Goal: Entertainment & Leisure: Consume media (video, audio)

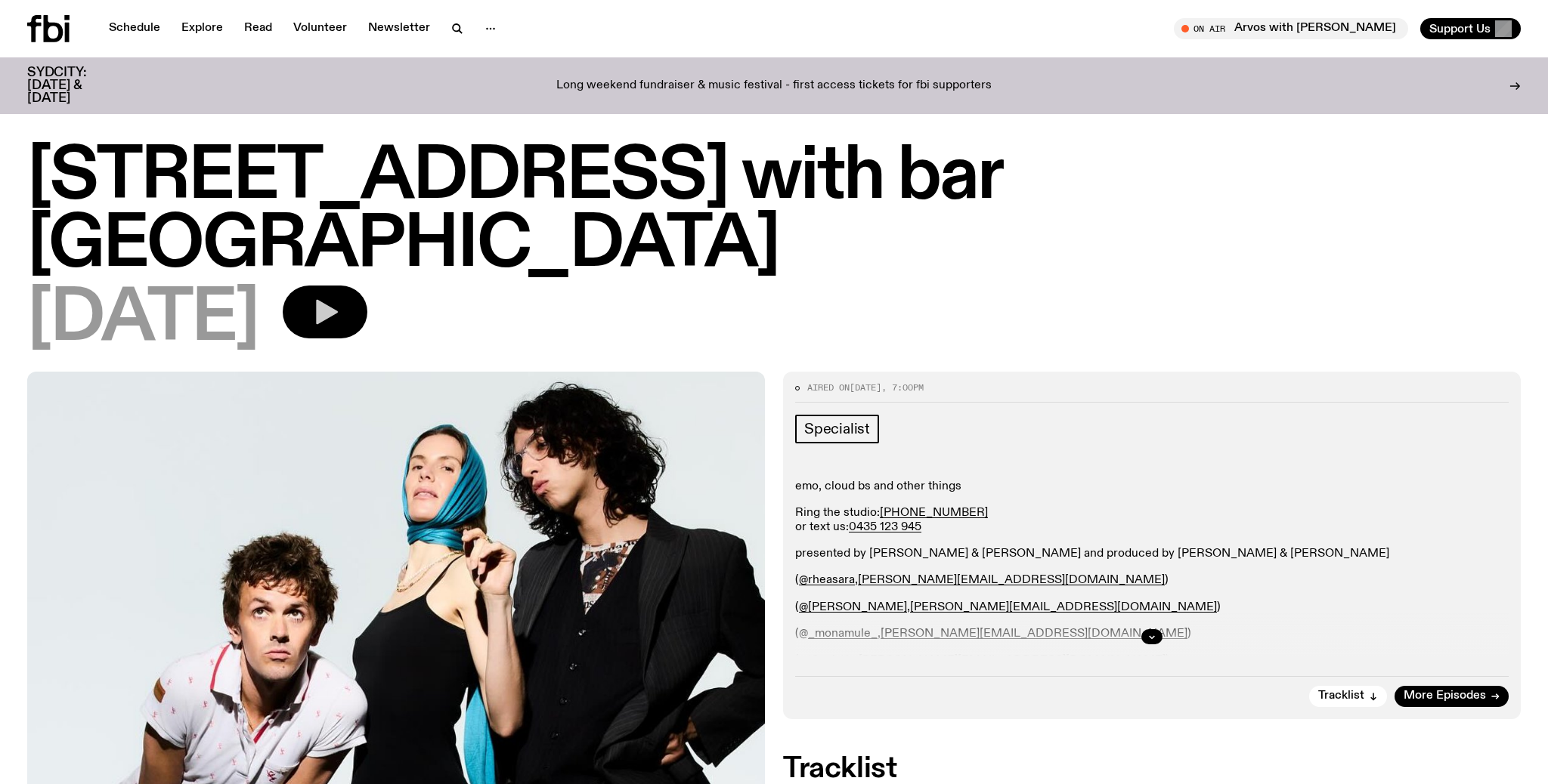
click at [340, 297] on icon "button" at bounding box center [324, 312] width 30 height 30
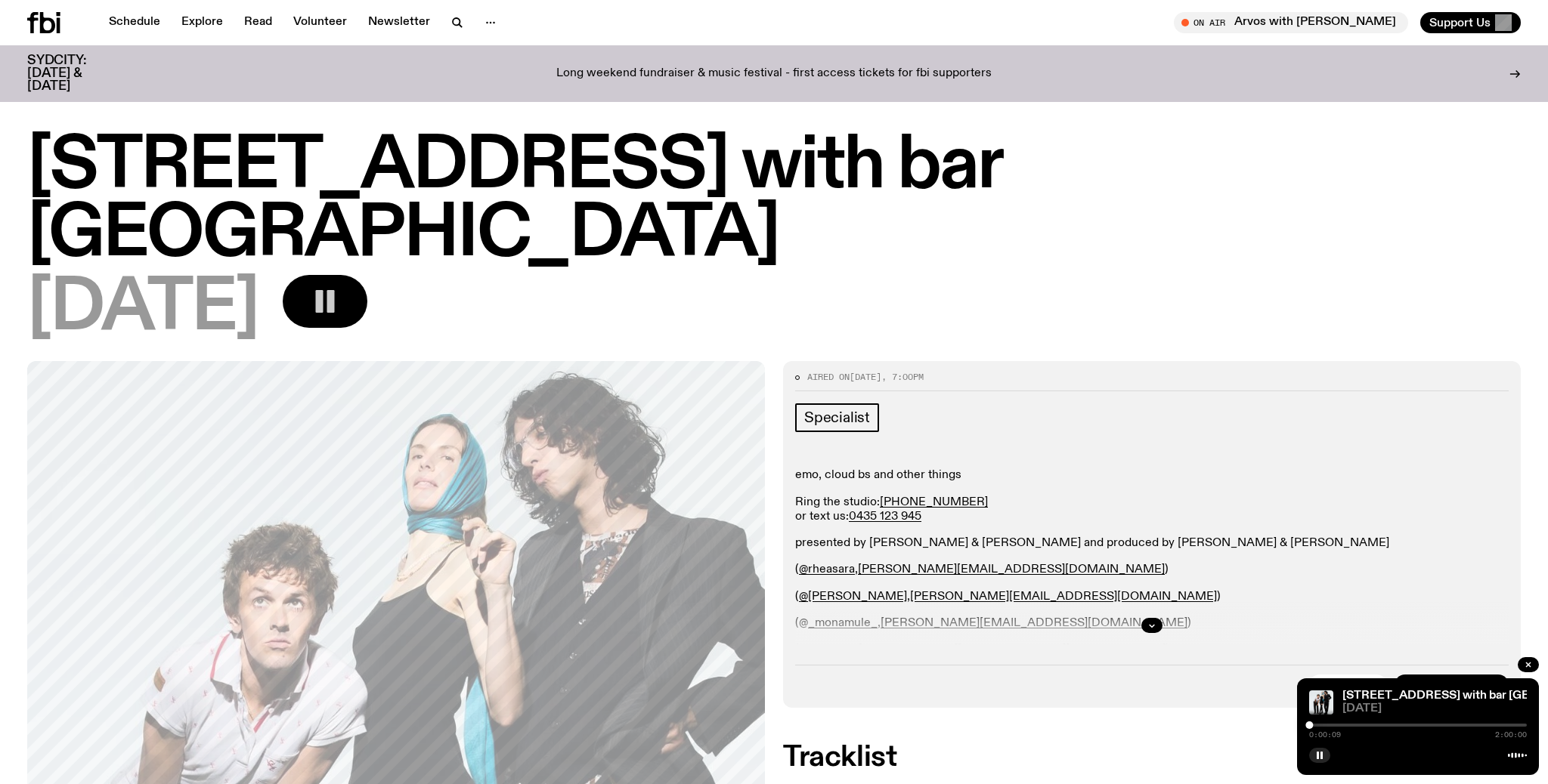
scroll to position [59, 0]
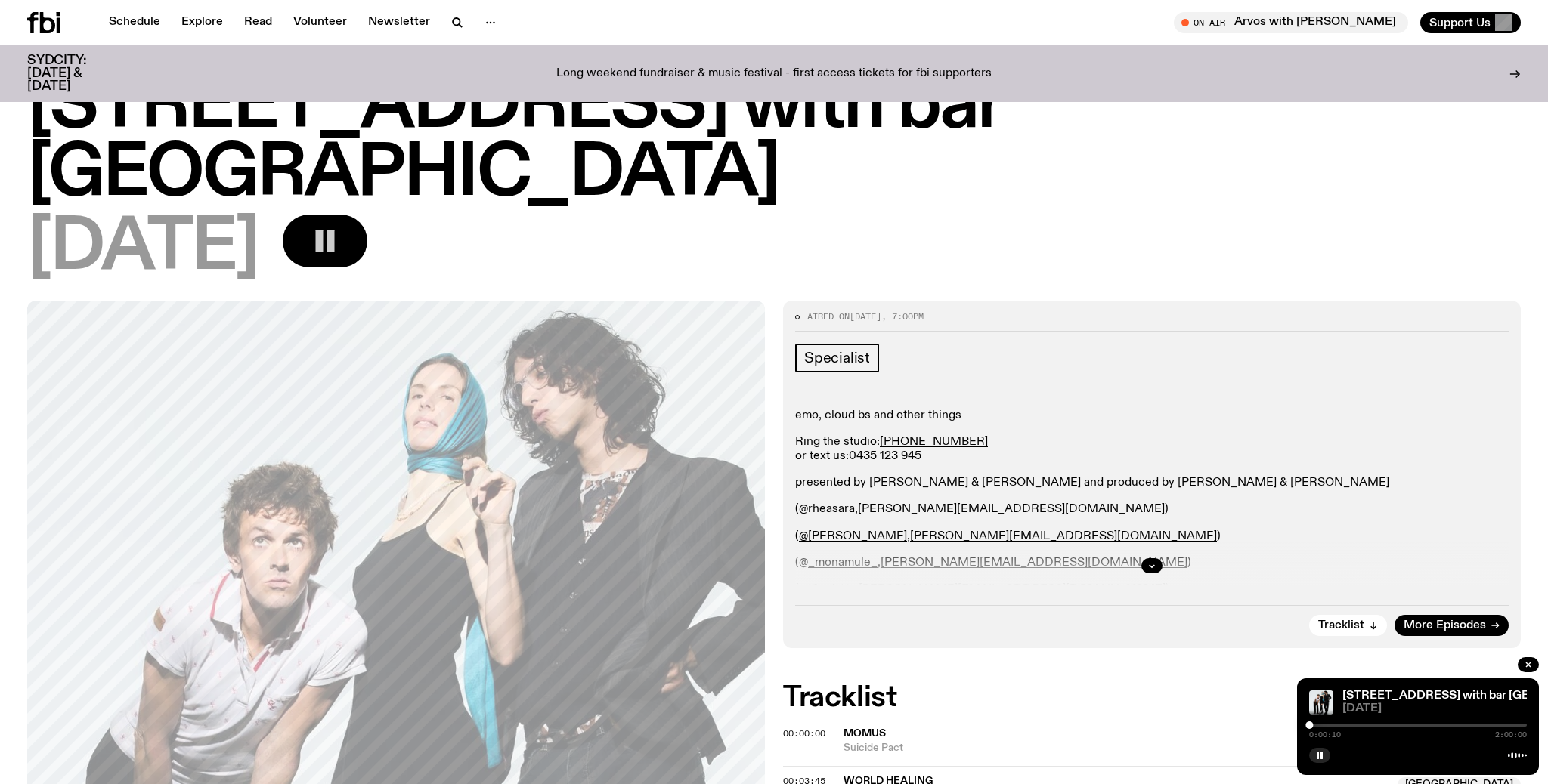
click at [1319, 724] on div at bounding box center [1418, 725] width 217 height 3
click at [1327, 725] on div at bounding box center [1418, 725] width 217 height 3
click at [1332, 725] on div at bounding box center [1418, 725] width 217 height 3
click at [1341, 725] on div at bounding box center [1418, 725] width 217 height 3
click at [1350, 725] on div at bounding box center [1418, 725] width 217 height 3
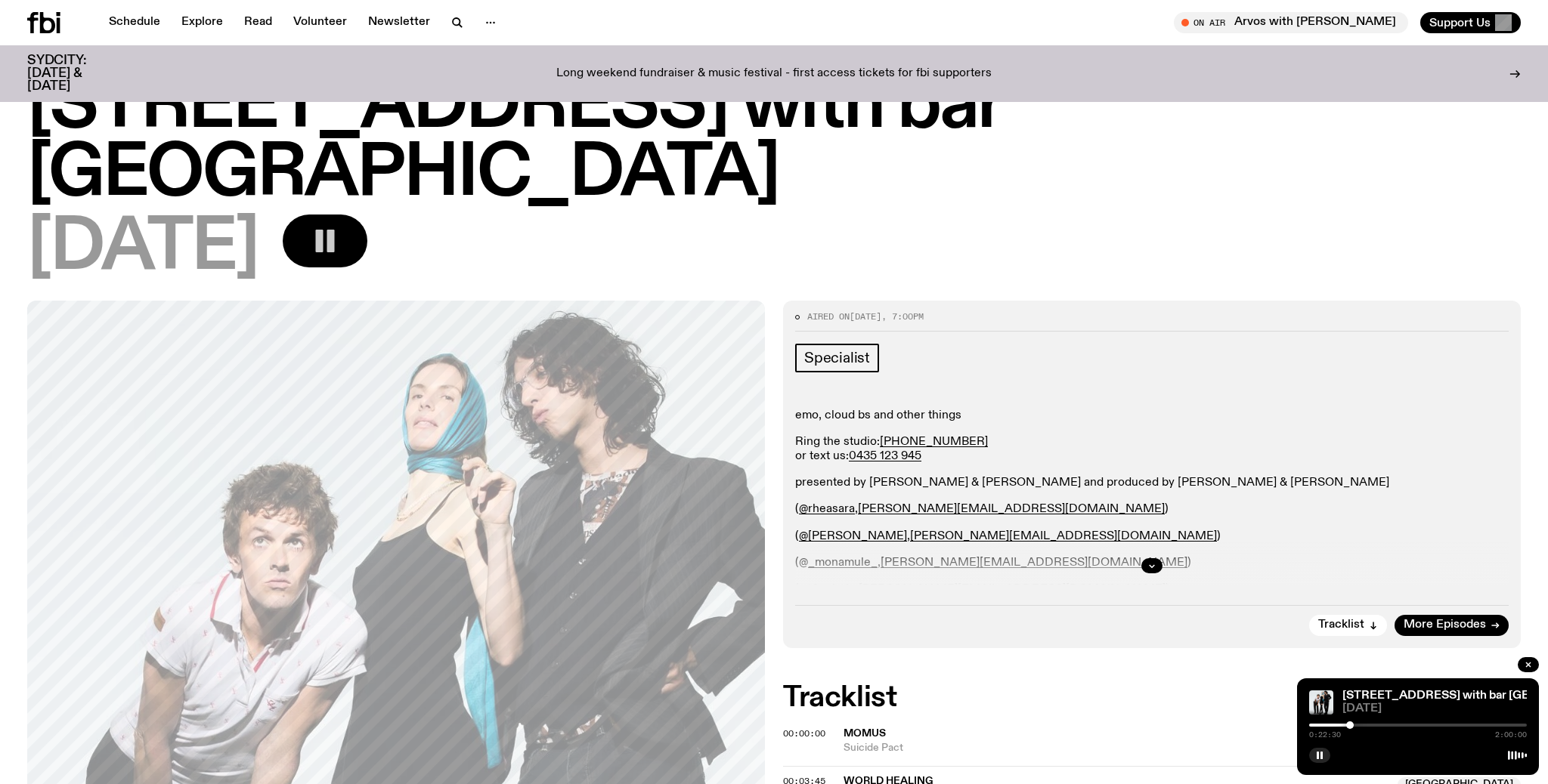
click at [1355, 725] on div at bounding box center [1418, 725] width 217 height 3
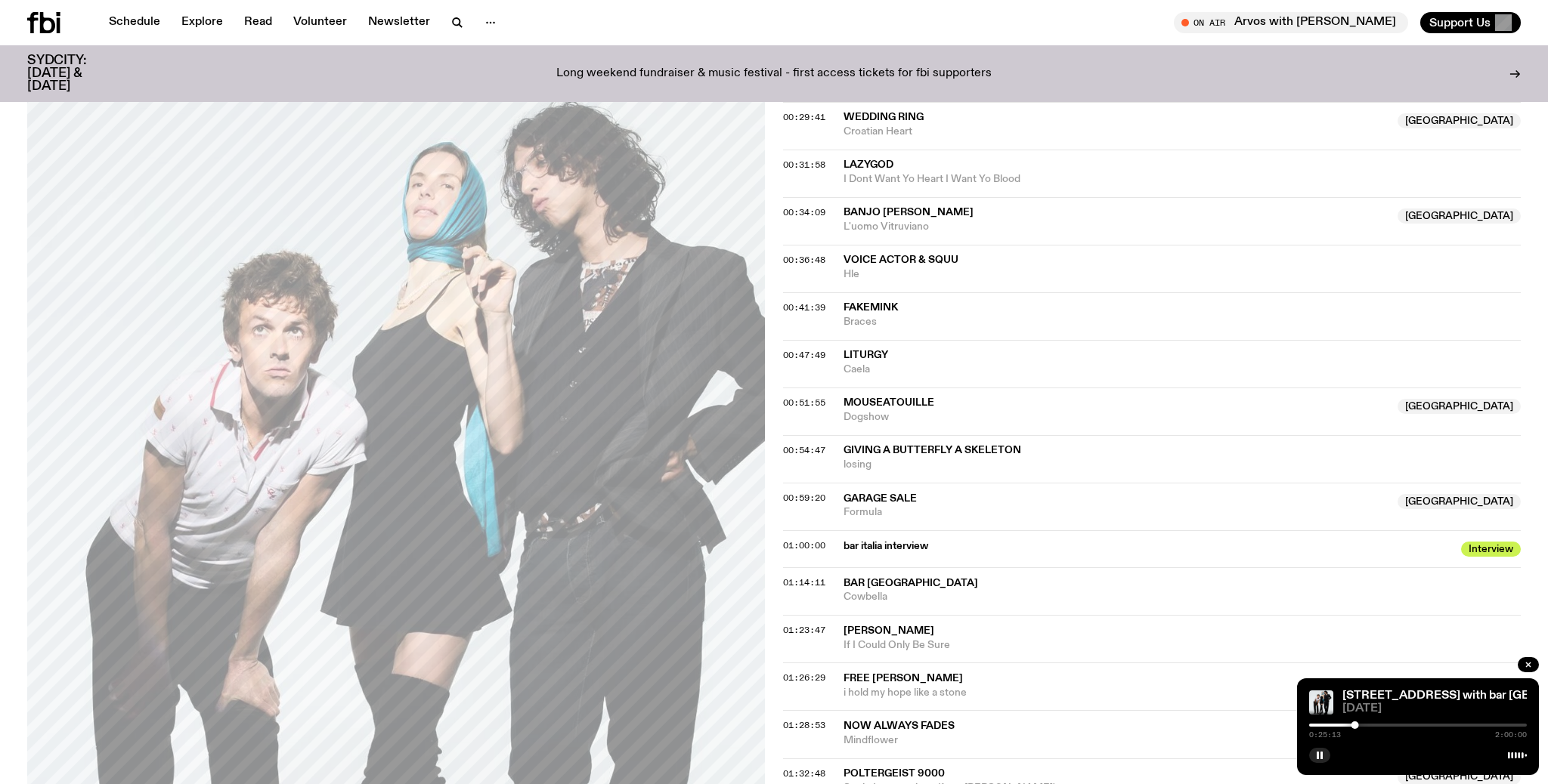
scroll to position [1051, 0]
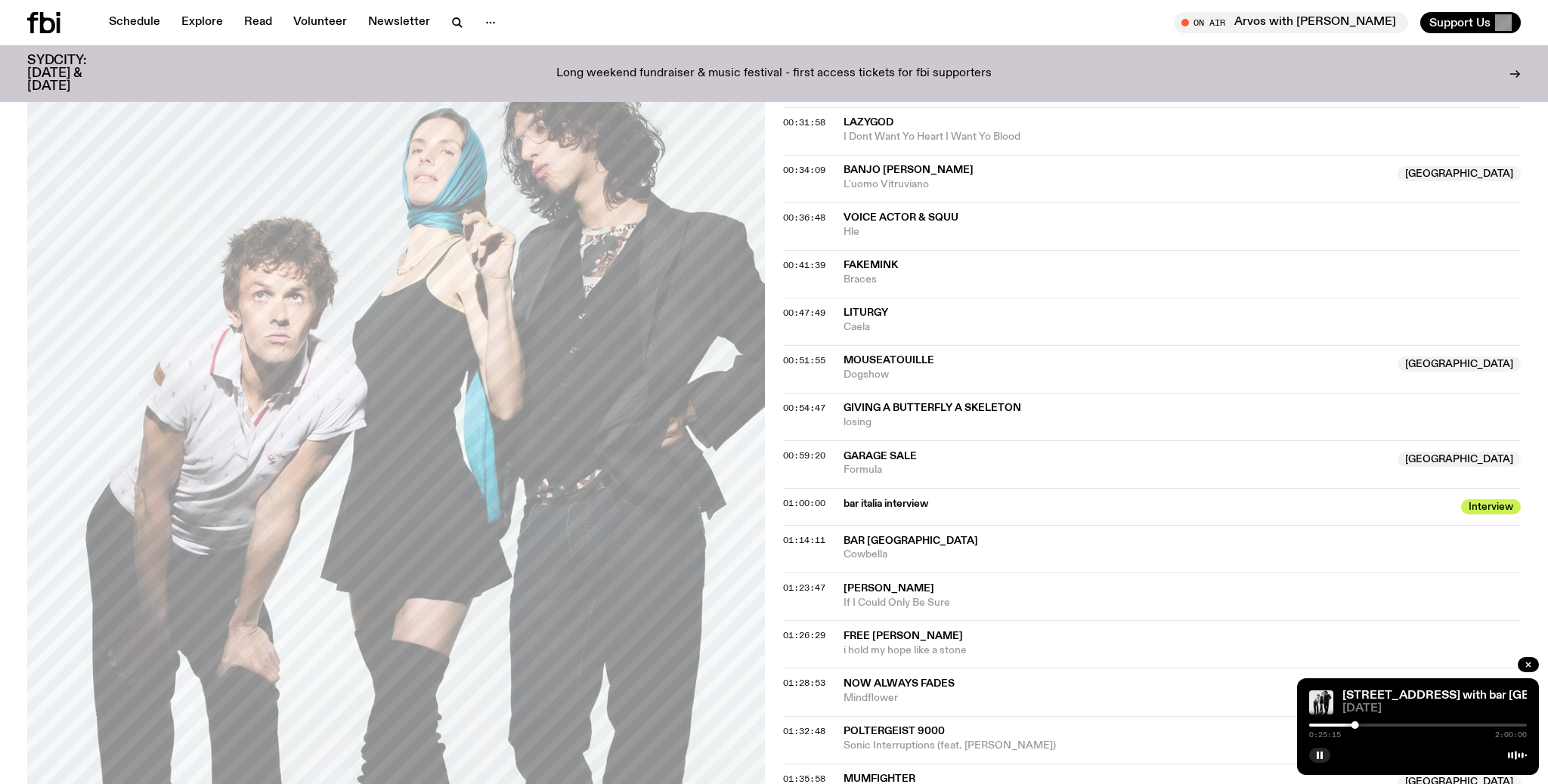
click at [1386, 725] on div at bounding box center [1418, 725] width 217 height 3
drag, startPoint x: 1317, startPoint y: 758, endPoint x: 1307, endPoint y: 740, distance: 20.6
click at [1317, 759] on rect "button" at bounding box center [1318, 755] width 3 height 8
